Goal: Communication & Community: Answer question/provide support

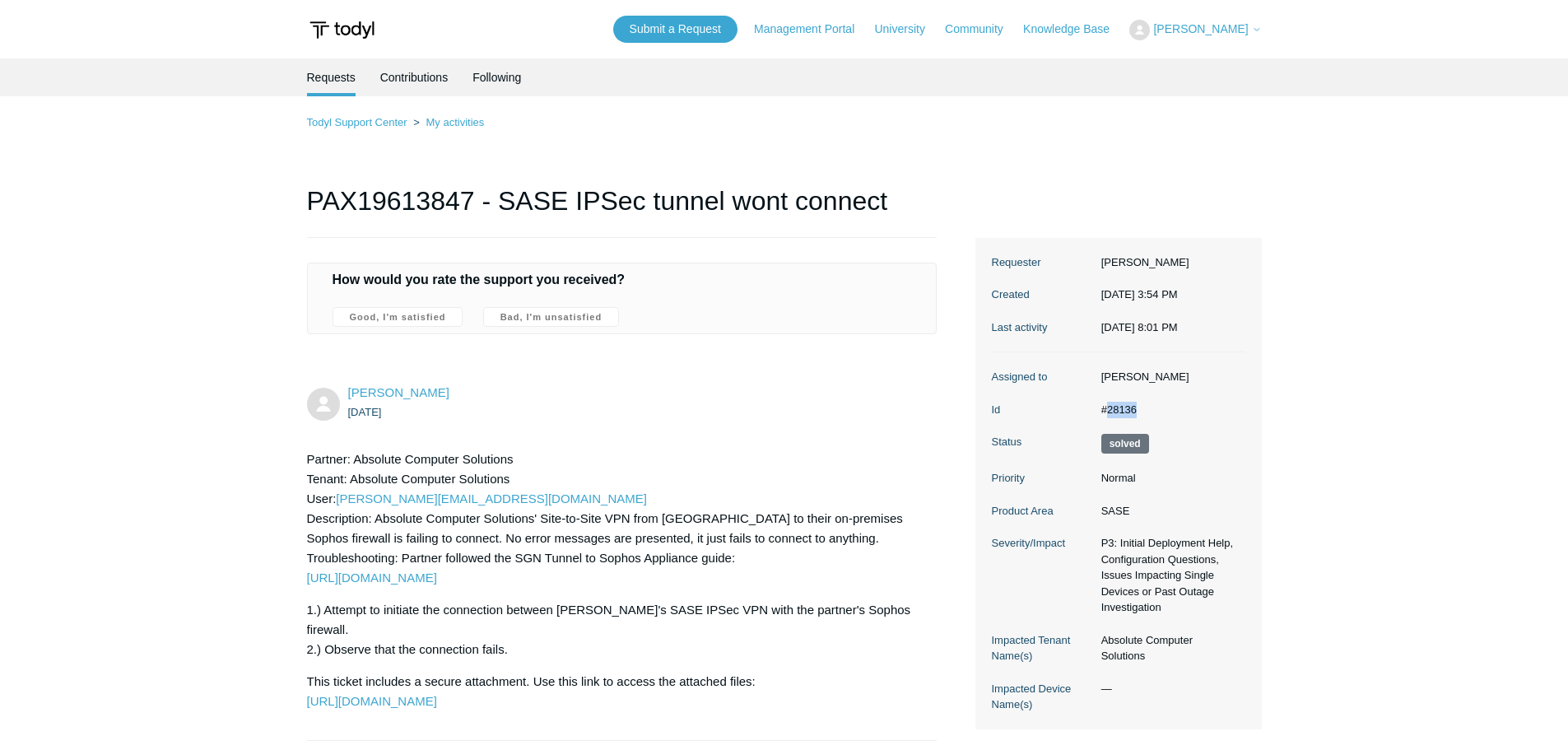
click at [1228, 32] on span "[PERSON_NAME]" at bounding box center [1200, 29] width 95 height 13
click at [1219, 52] on link "My Support Requests" at bounding box center [1210, 64] width 161 height 29
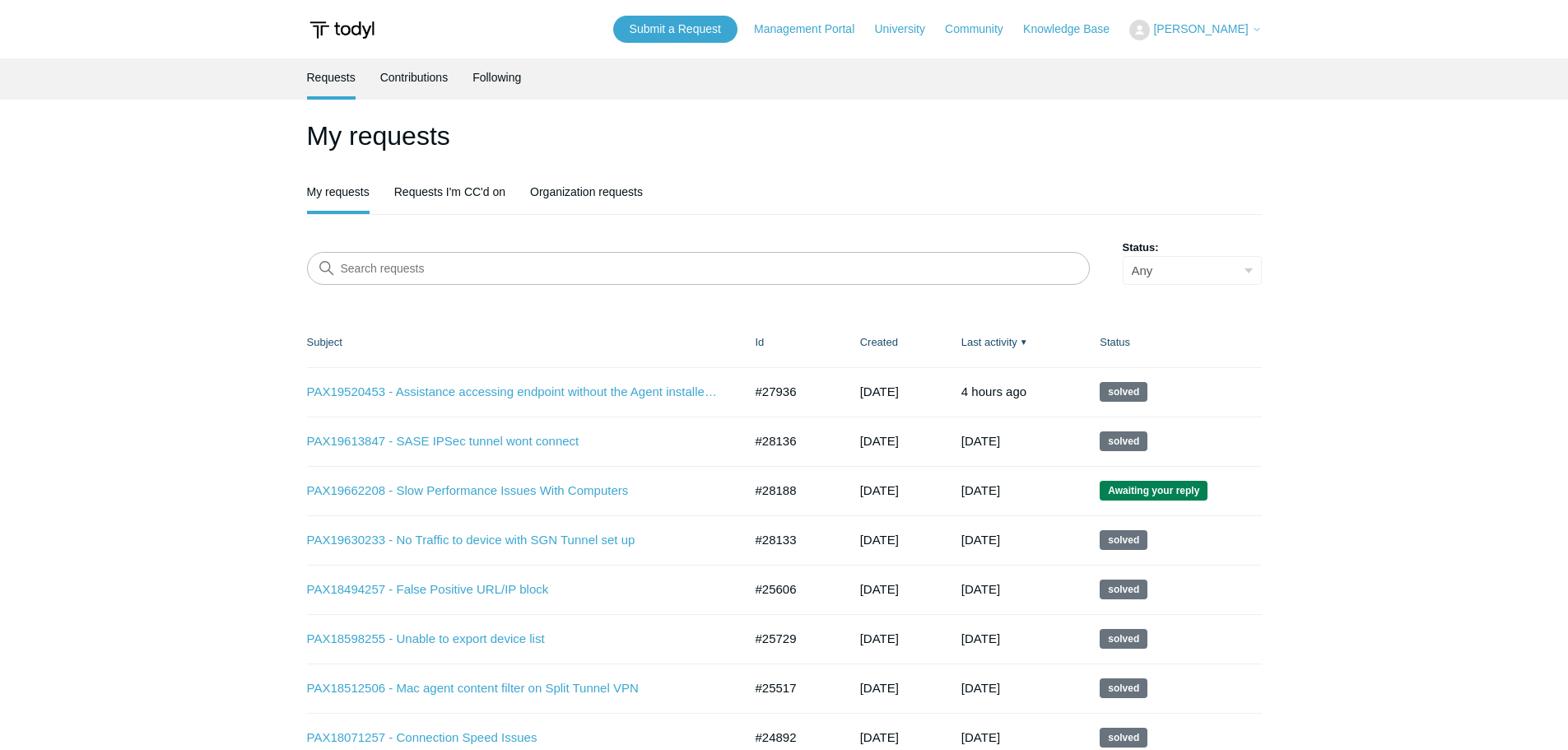
click at [1004, 152] on h1 "My requests" at bounding box center [784, 136] width 955 height 39
click at [470, 487] on link "PAX19662208 - Slow Performance Issues With Computers" at bounding box center [513, 491] width 411 height 19
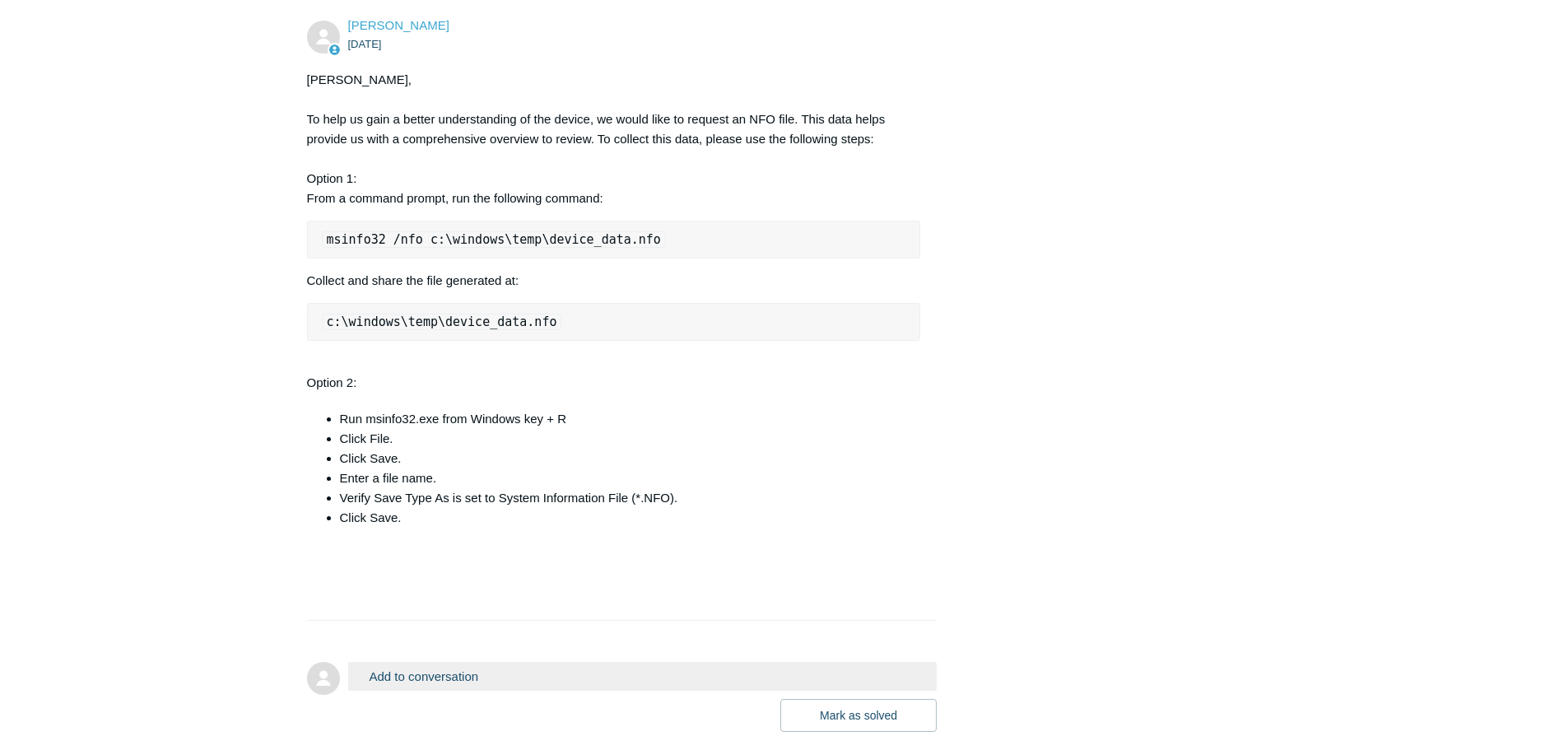
scroll to position [2002, 0]
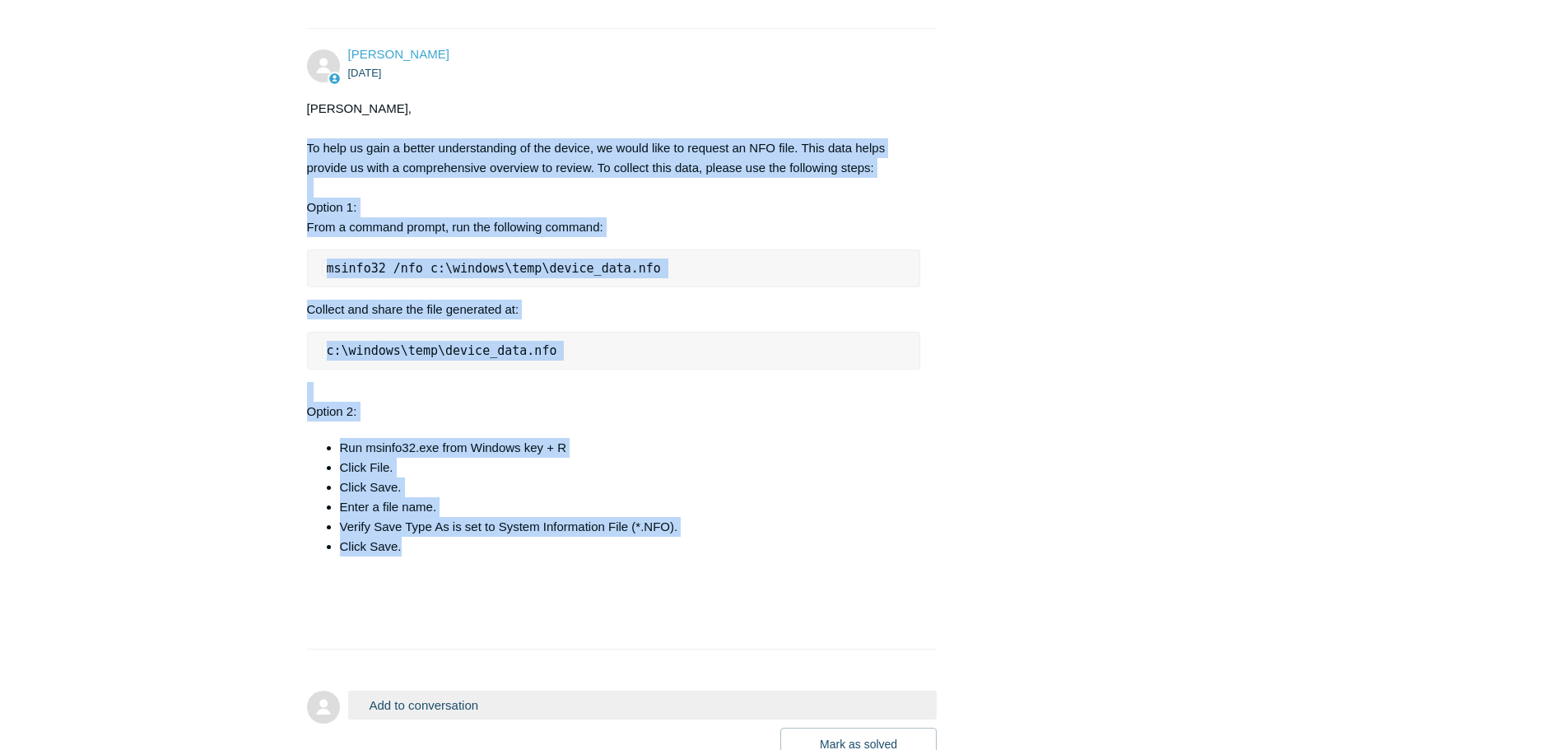
drag, startPoint x: 410, startPoint y: 584, endPoint x: 288, endPoint y: 185, distance: 417.2
copy div "To help us gain a better understanding of the device, we would like to request …"
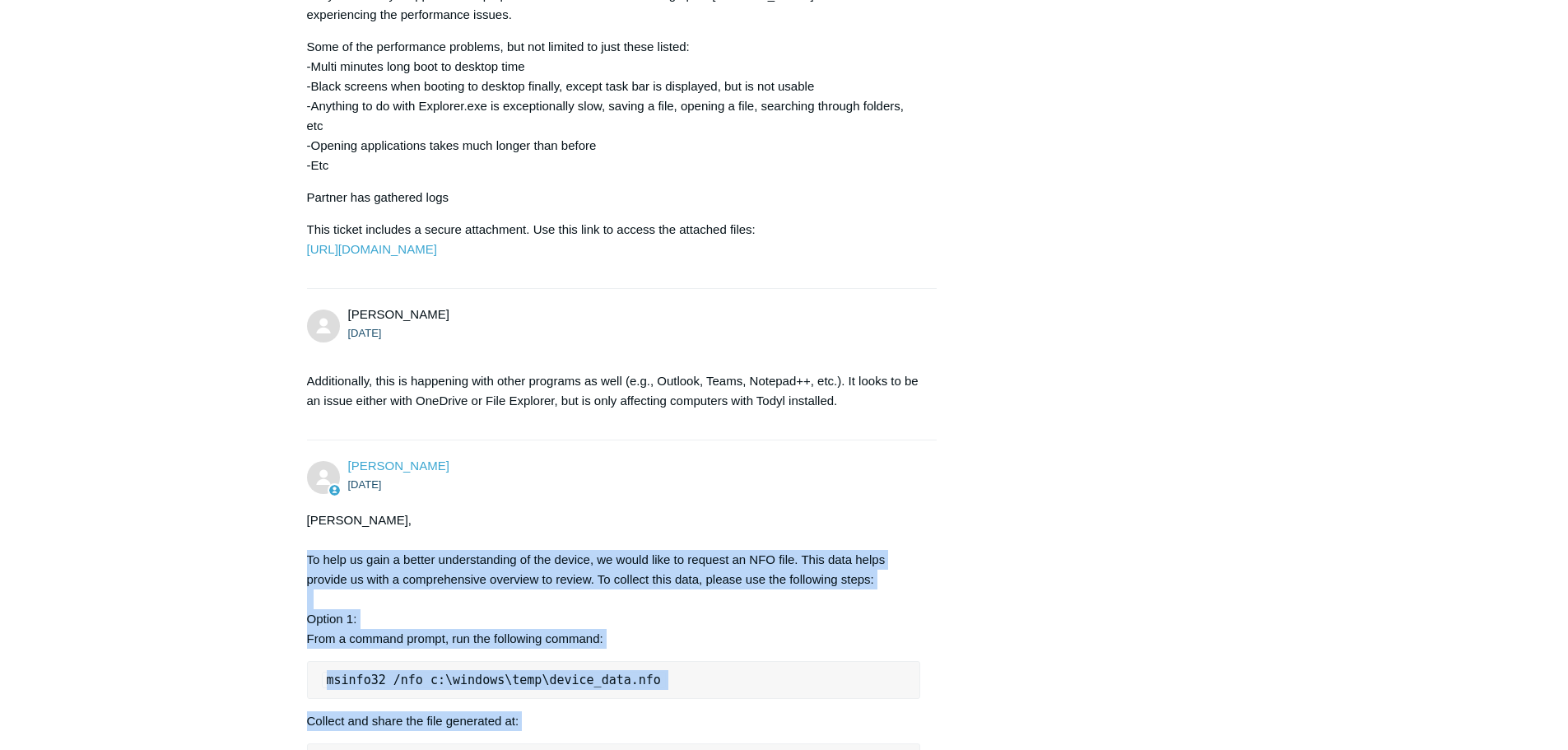
scroll to position [1920, 0]
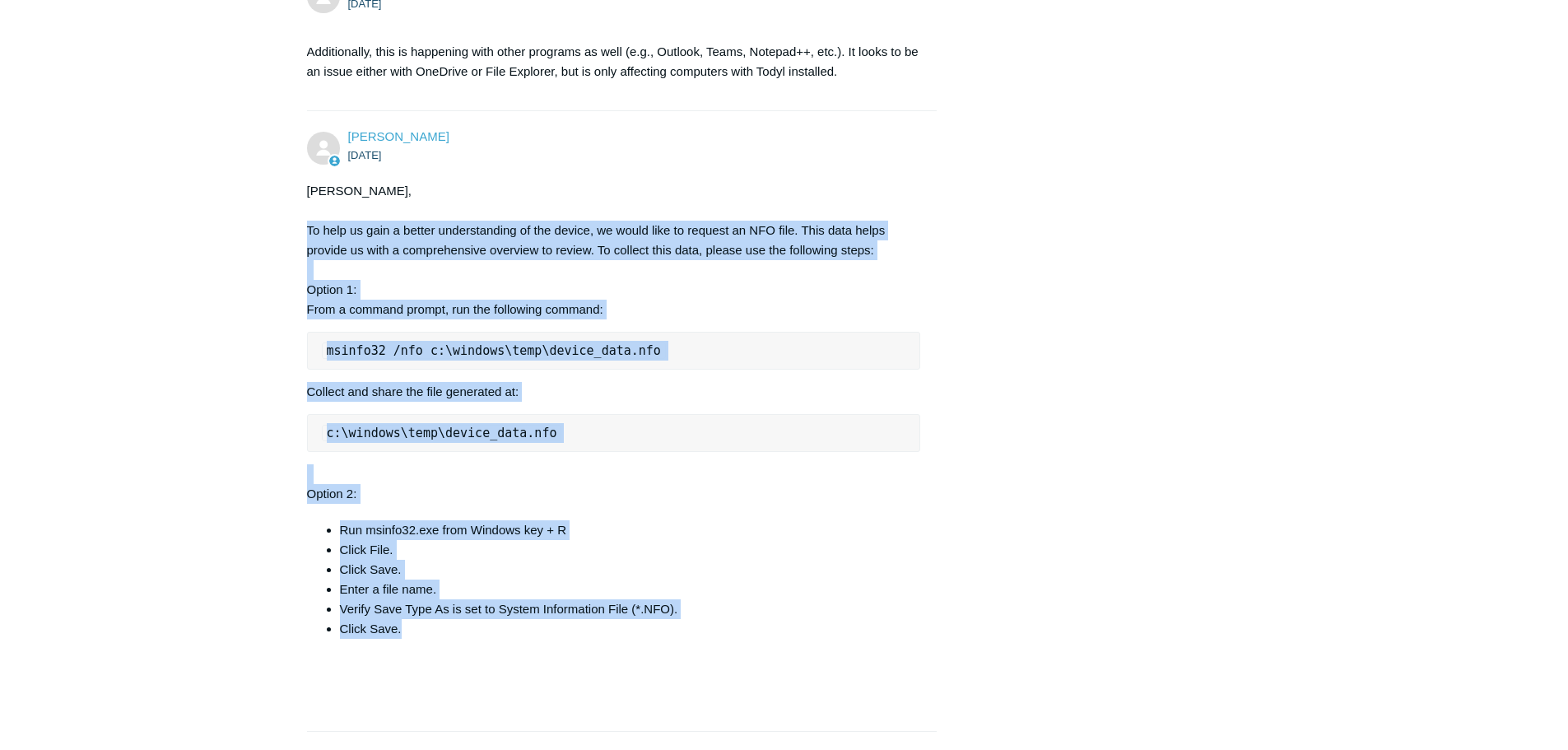
drag, startPoint x: 158, startPoint y: 281, endPoint x: 174, endPoint y: 130, distance: 151.8
click at [708, 369] on pre "msinfo32 /nfo c:\windows\temp\device_data.nfo" at bounding box center [613, 351] width 613 height 38
click at [674, 362] on div "[PERSON_NAME], To help us gain a better understanding of the device, we would l…" at bounding box center [613, 448] width 613 height 534
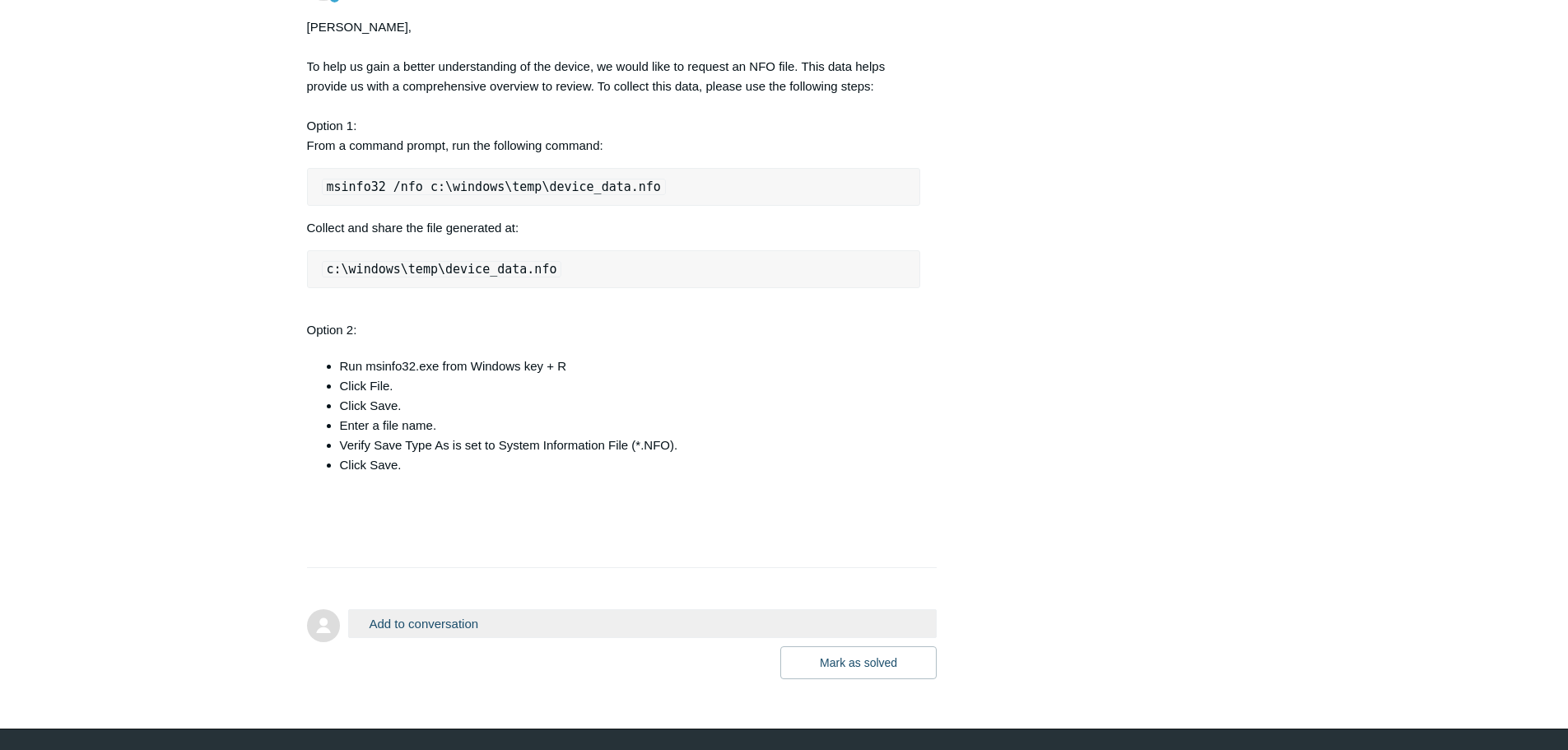
scroll to position [2167, 0]
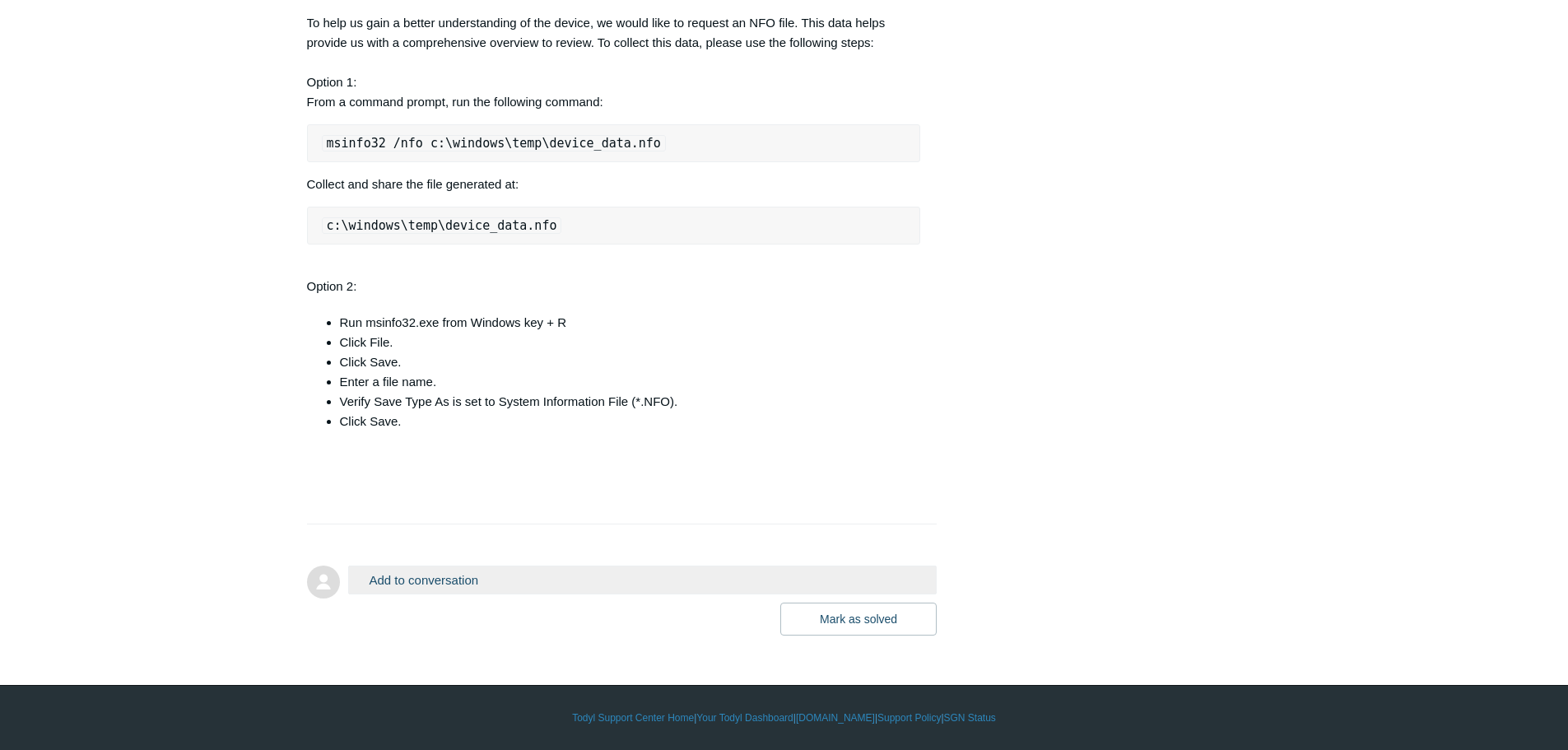
click at [401, 586] on button "Add to conversation" at bounding box center [643, 580] width 589 height 29
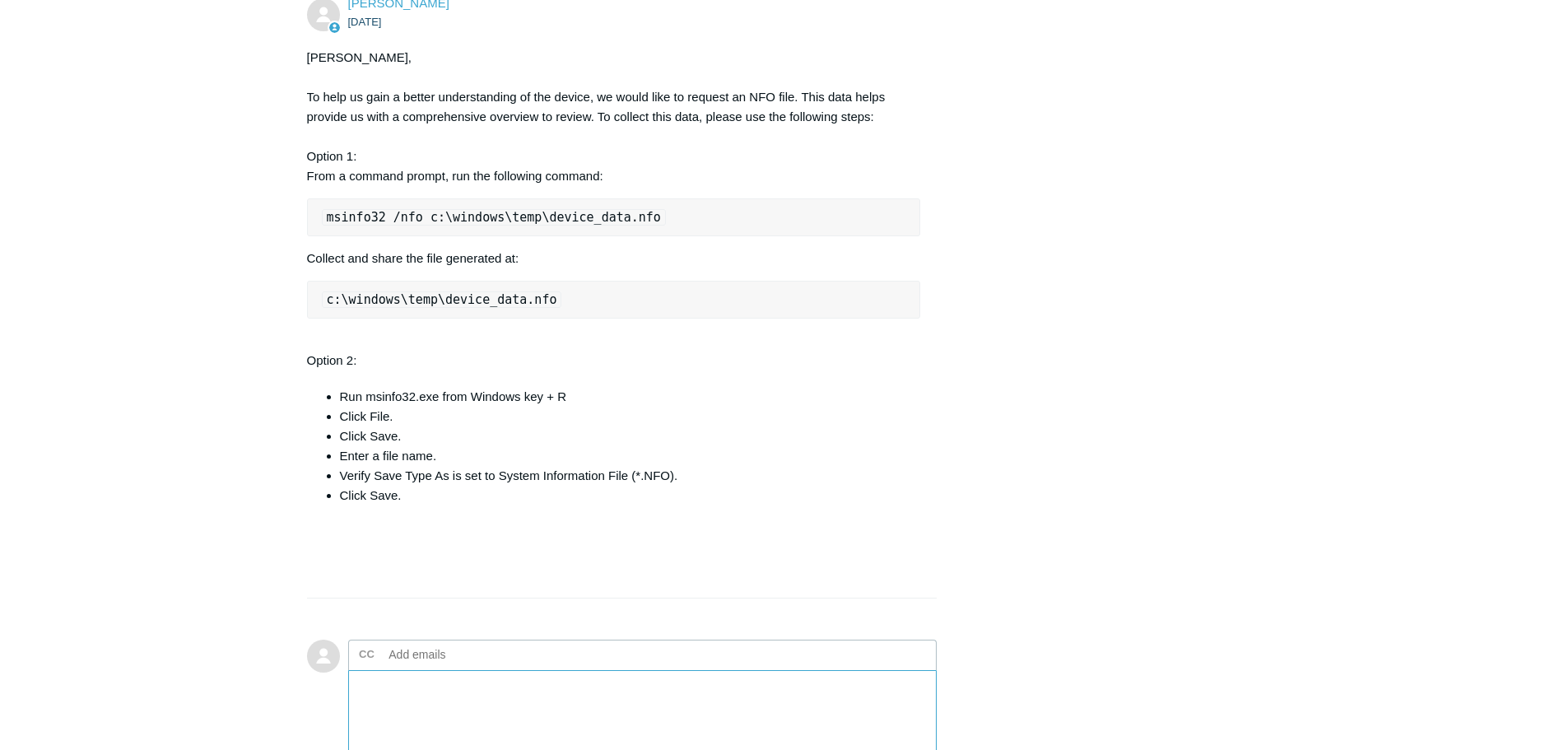
scroll to position [2347, 0]
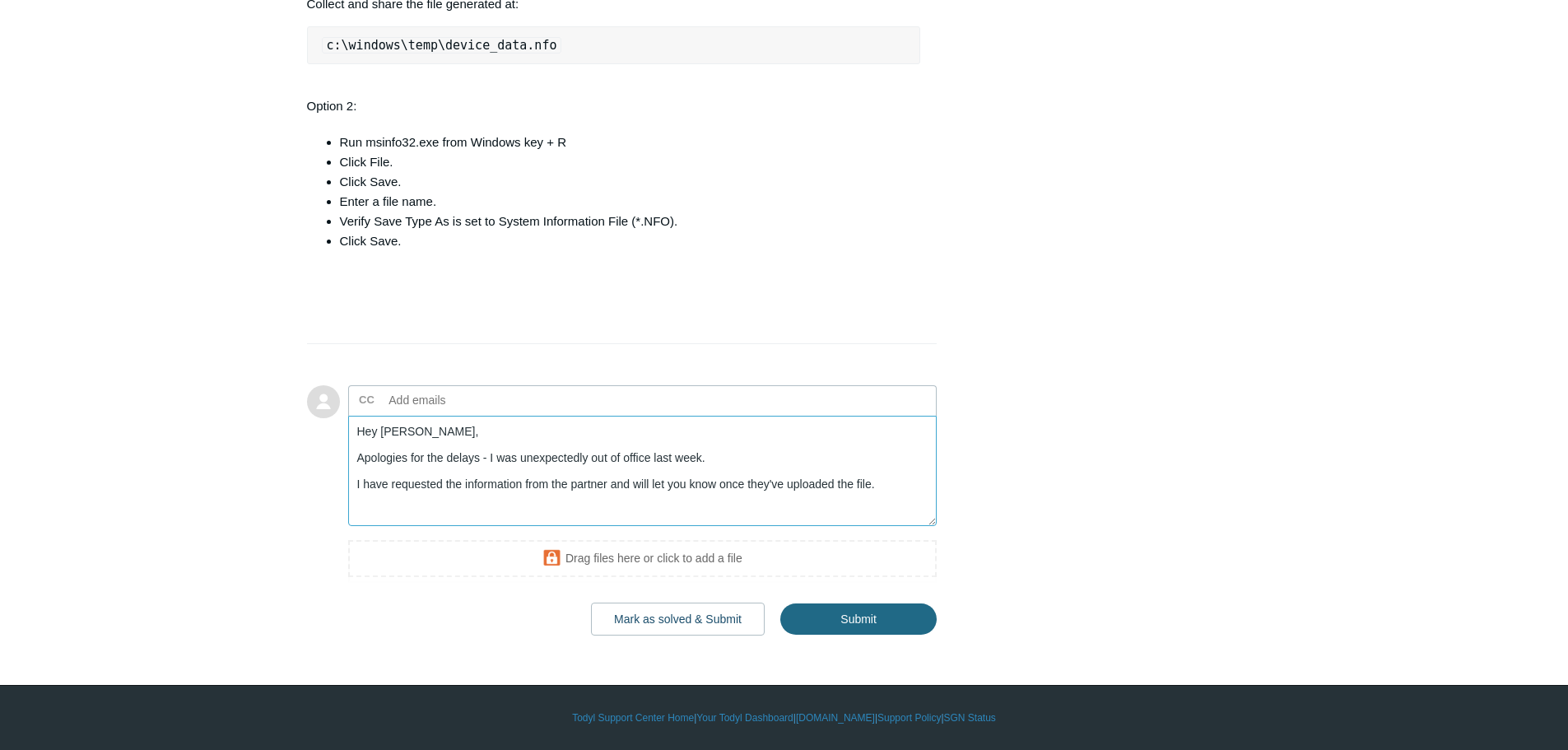
type textarea "Hey [PERSON_NAME], Apologies for the delays - I was unexpectedly out of office …"
click at [844, 612] on input "Submit" at bounding box center [858, 618] width 156 height 33
